Goal: Transaction & Acquisition: Purchase product/service

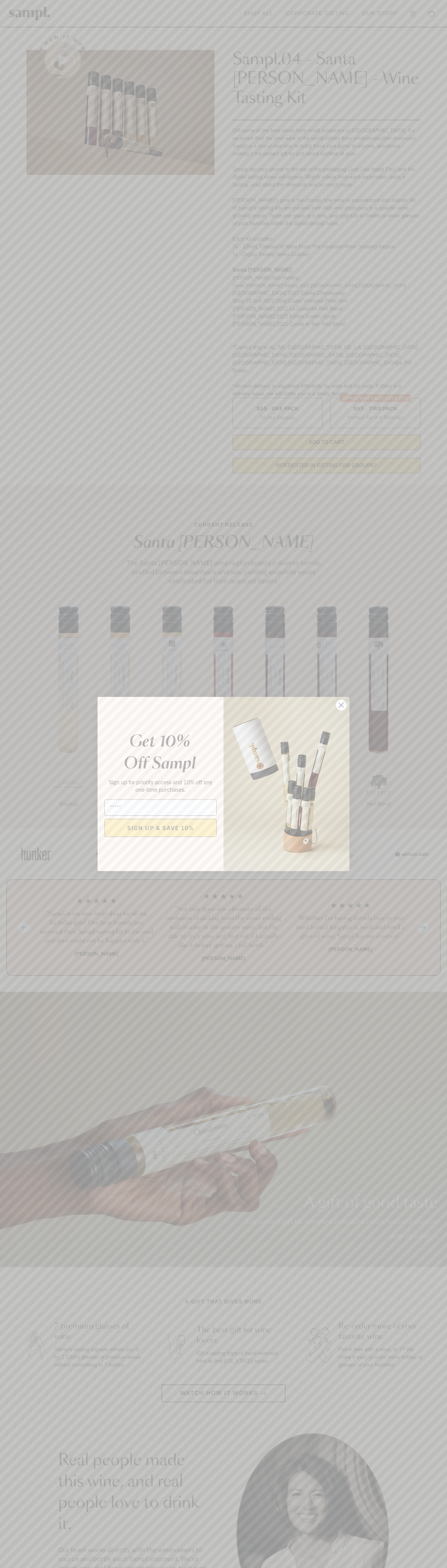
click at [341, 705] on icon "Close dialog" at bounding box center [341, 705] width 4 height 4
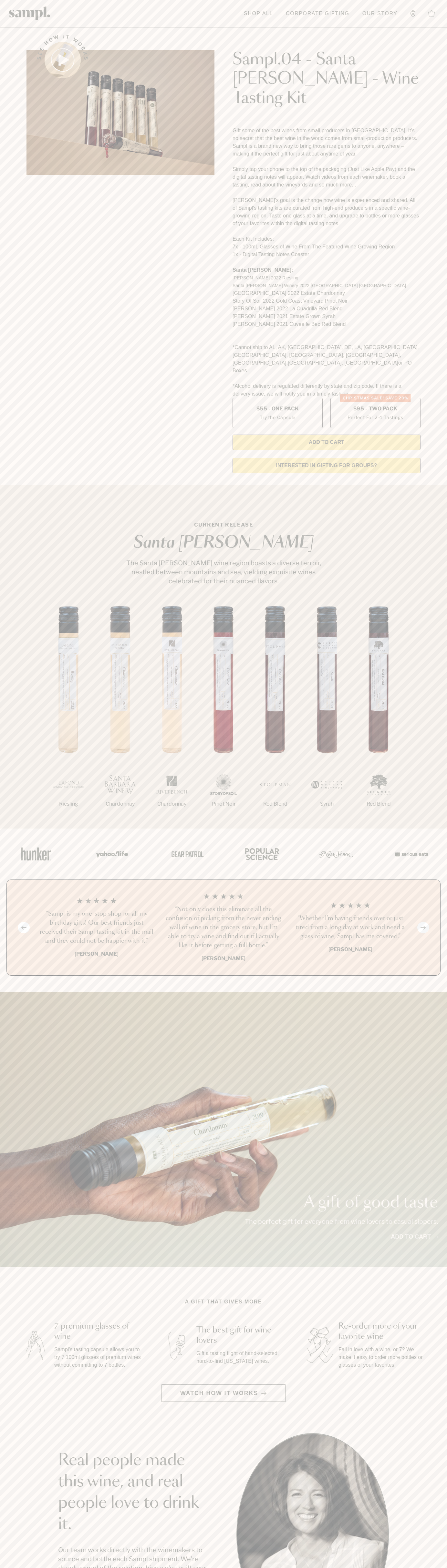
click at [96, 1] on header "Toggle navigation menu Shop All Corporate Gifting Our Story Account Story Shop …" at bounding box center [224, 13] width 447 height 27
click at [440, 344] on section "See how it works Sampl.04 - Santa [PERSON_NAME] - Wine Tasting Kit Gift some of…" at bounding box center [224, 252] width 447 height 453
click at [313, 1567] on html "Skip to main content Toggle navigation menu Shop All Corporate Gifting Our Stor…" at bounding box center [224, 1304] width 447 height 2608
click at [30, 485] on section "CURRENT RELEASE [GEOGRAPHIC_DATA][PERSON_NAME] The [GEOGRAPHIC_DATA][PERSON_NAM…" at bounding box center [224, 657] width 447 height 343
click at [375, 398] on label "Christmas SALE! Save 20% $95 - Two Pack Perfect For 2-4 Tastings" at bounding box center [375, 413] width 90 height 30
